Goal: Information Seeking & Learning: Find specific page/section

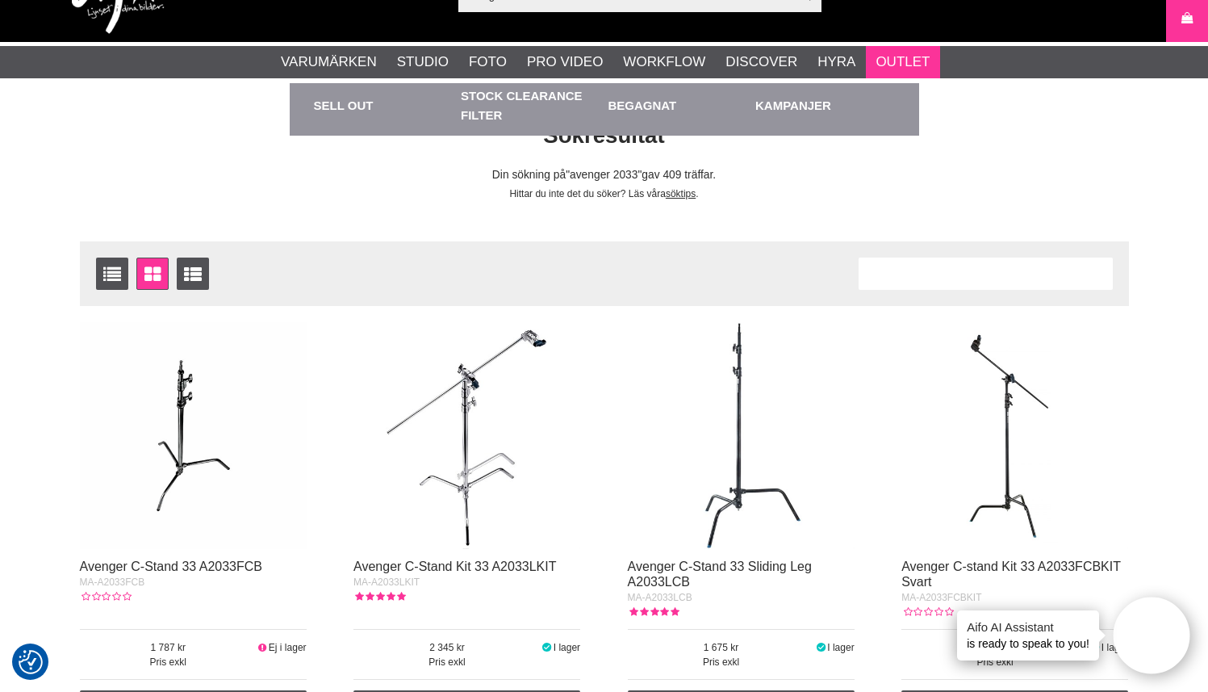
scroll to position [42, 0]
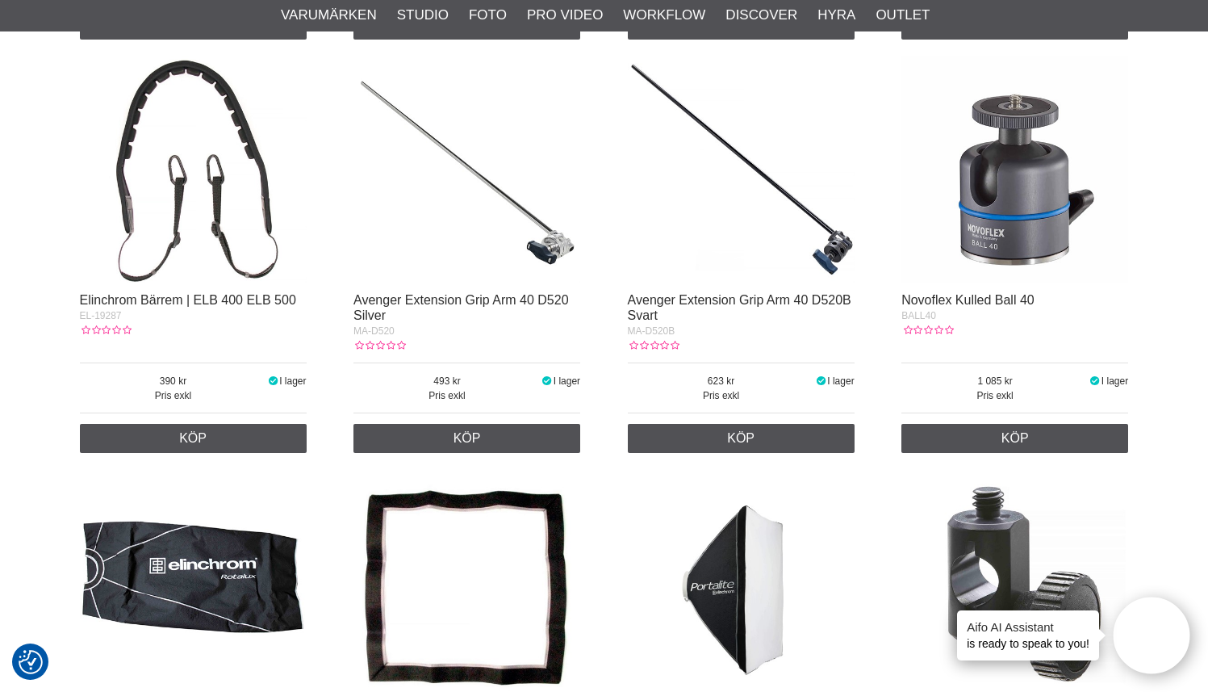
scroll to position [726, 0]
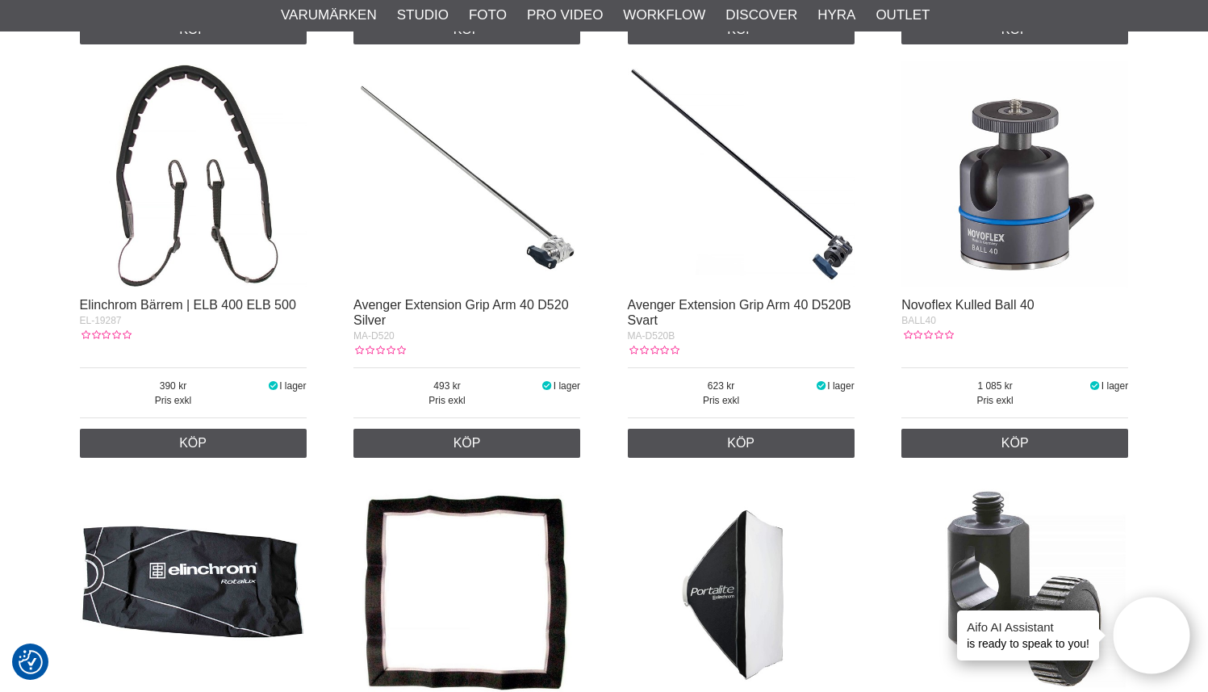
click at [1020, 210] on img at bounding box center [1015, 174] width 227 height 227
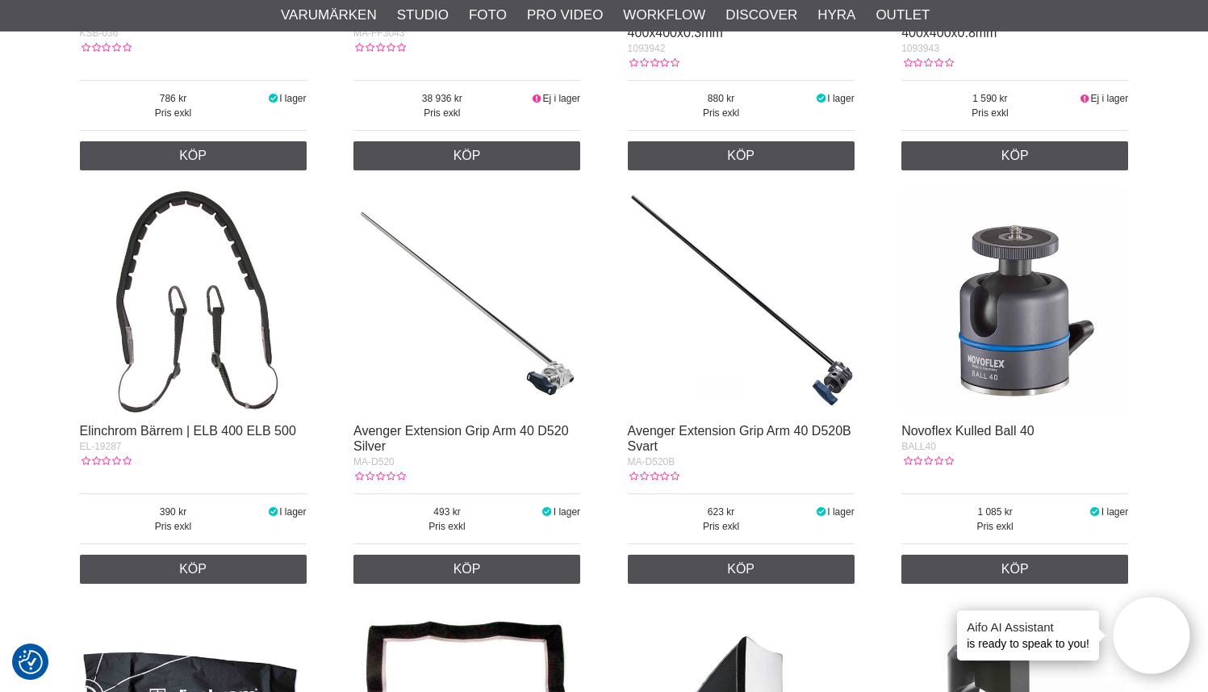
scroll to position [673, 0]
